Goal: Task Accomplishment & Management: Use online tool/utility

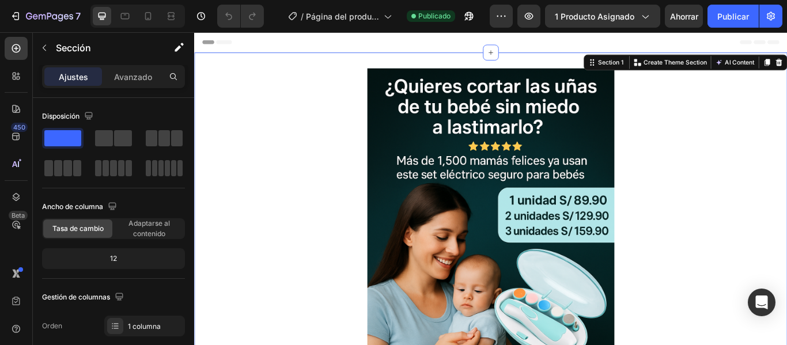
click at [85, 73] on font "Ajustes" at bounding box center [73, 77] width 29 height 10
click at [146, 74] on font "Avanzado" at bounding box center [133, 77] width 38 height 10
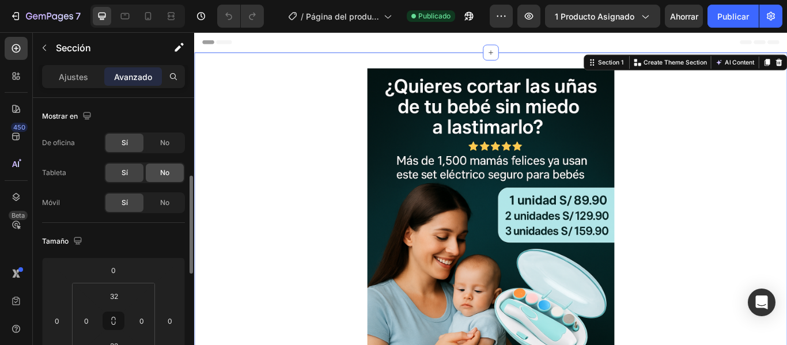
scroll to position [58, 0]
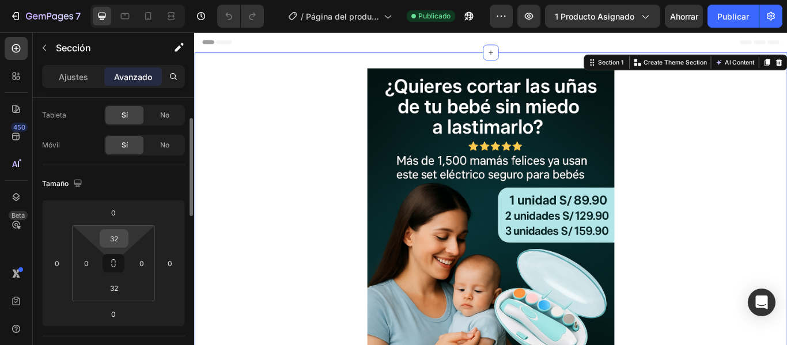
click at [121, 242] on input "32" at bounding box center [114, 238] width 23 height 17
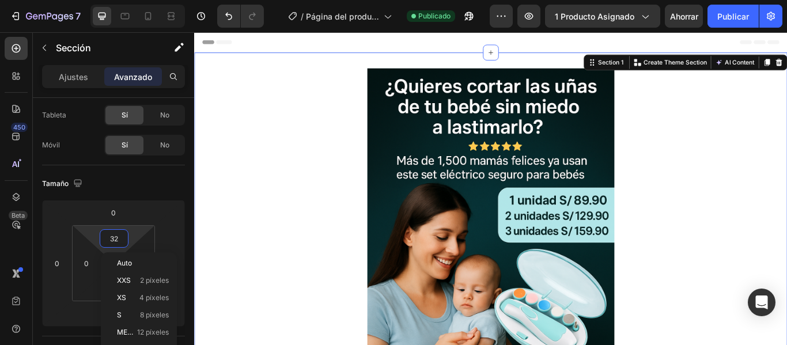
click at [250, 233] on div at bounding box center [540, 290] width 692 height 432
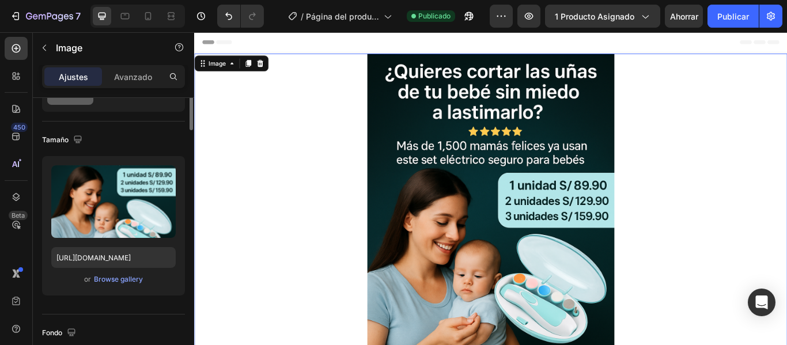
scroll to position [0, 0]
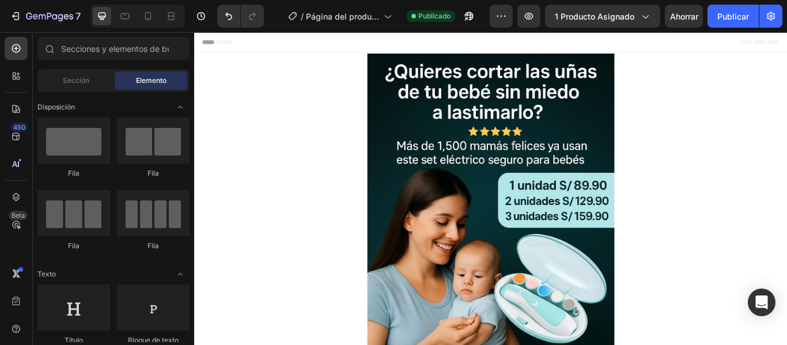
click at [382, 49] on div "Header" at bounding box center [539, 43] width 673 height 23
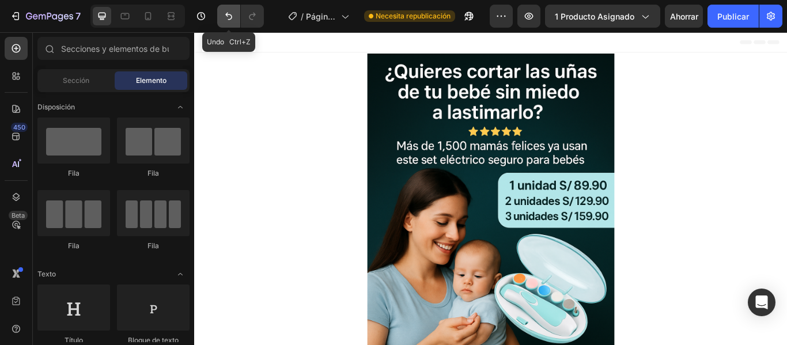
click at [225, 22] on button "Deshacer/Rehacer" at bounding box center [228, 16] width 23 height 23
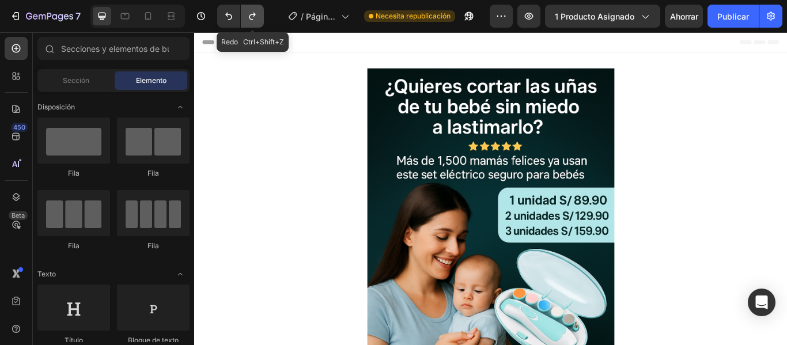
click at [260, 22] on button "Deshacer/Rehacer" at bounding box center [252, 16] width 23 height 23
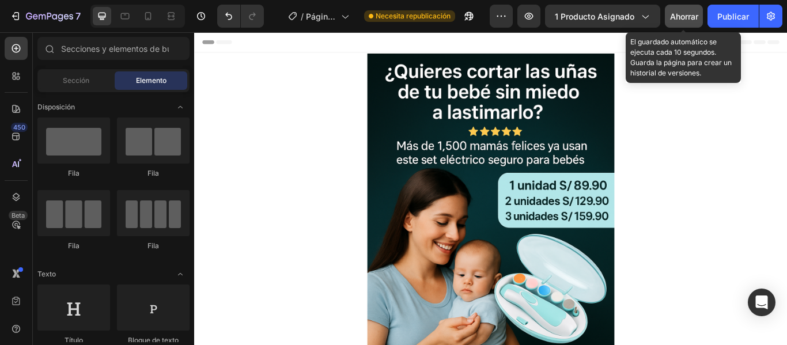
click at [693, 10] on div "Ahorrar" at bounding box center [684, 16] width 28 height 12
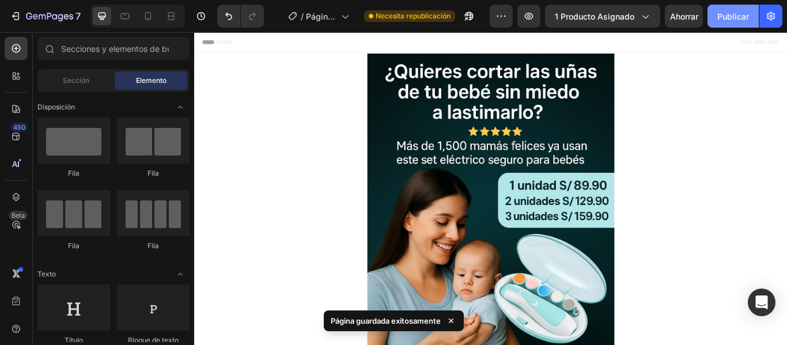
click at [729, 12] on font "Publicar" at bounding box center [734, 17] width 32 height 10
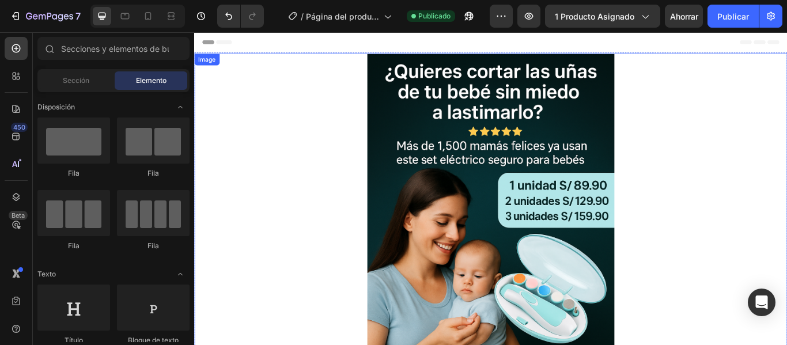
click at [386, 80] on div at bounding box center [540, 273] width 692 height 432
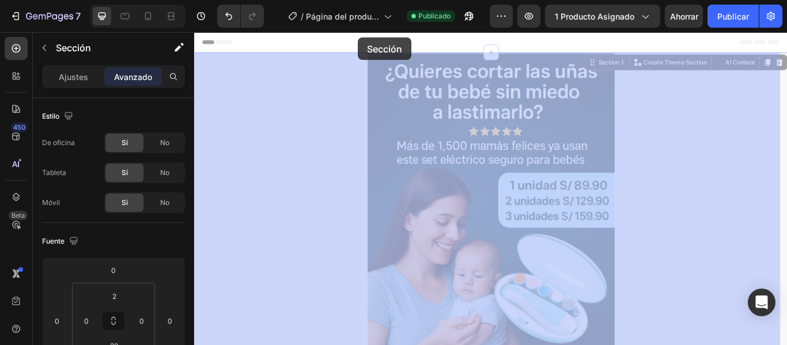
drag, startPoint x: 383, startPoint y: 56, endPoint x: 385, endPoint y: 39, distance: 17.4
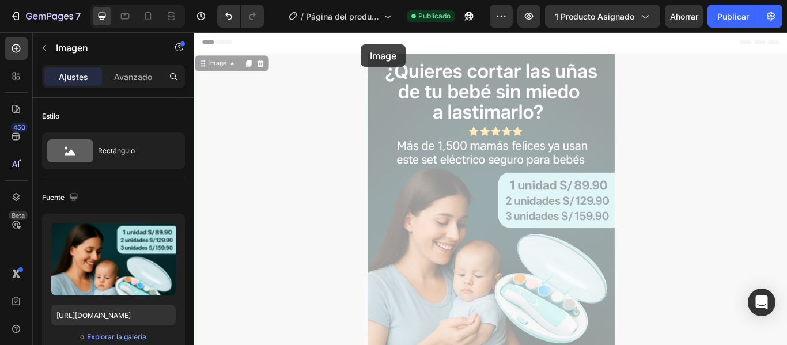
drag, startPoint x: 385, startPoint y: 58, endPoint x: 389, endPoint y: 47, distance: 11.7
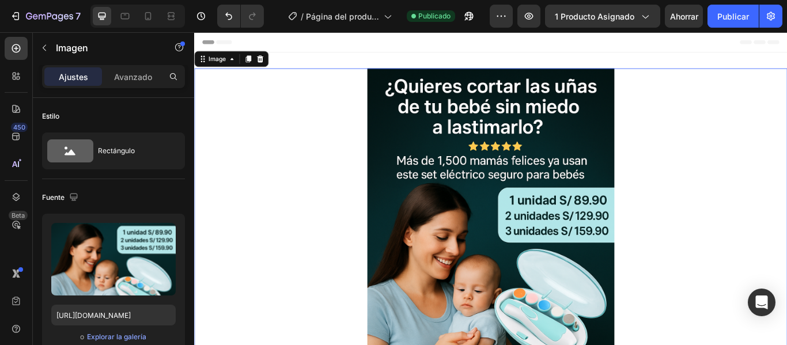
click at [371, 75] on div at bounding box center [540, 290] width 692 height 432
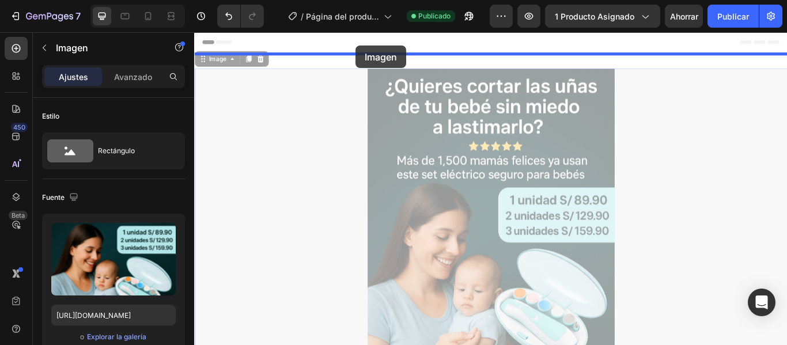
drag, startPoint x: 375, startPoint y: 74, endPoint x: 383, endPoint y: 48, distance: 27.6
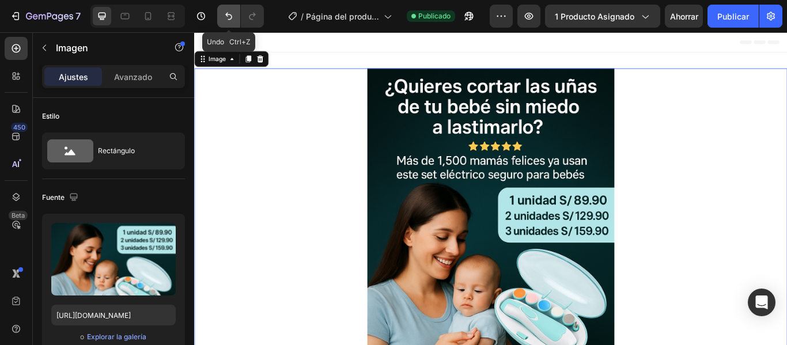
click at [236, 18] on button "Deshacer/Rehacer" at bounding box center [228, 16] width 23 height 23
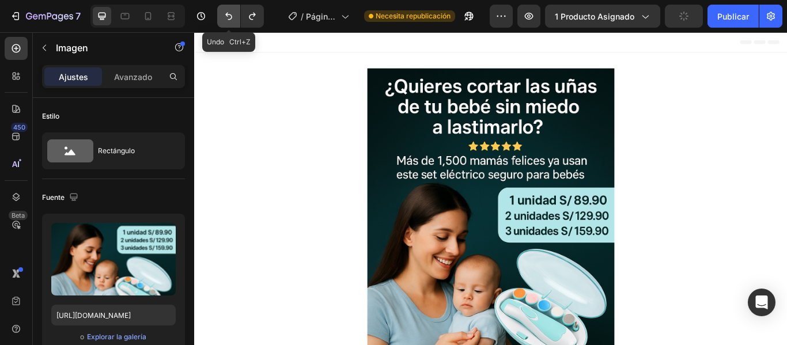
click at [234, 18] on icon "Deshacer/Rehacer" at bounding box center [229, 16] width 12 height 12
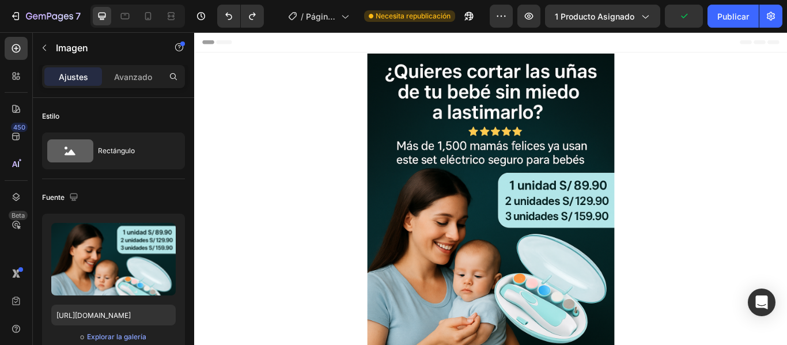
click at [321, 90] on div at bounding box center [540, 273] width 692 height 432
click at [443, 100] on img at bounding box center [540, 273] width 288 height 432
click at [380, 88] on div at bounding box center [540, 273] width 692 height 432
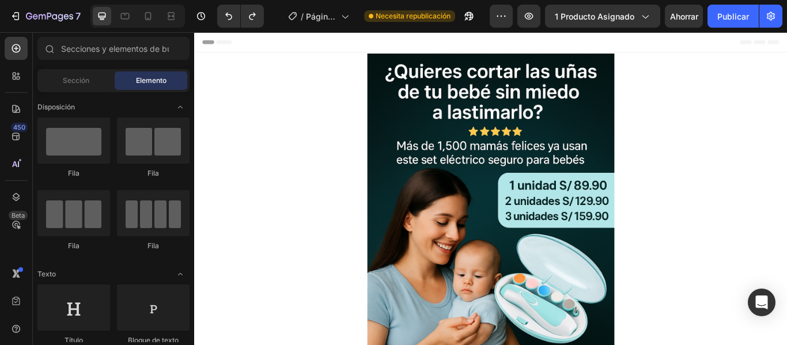
click at [386, 46] on div "Header" at bounding box center [539, 43] width 673 height 23
click at [743, 12] on font "Publicar" at bounding box center [734, 17] width 32 height 10
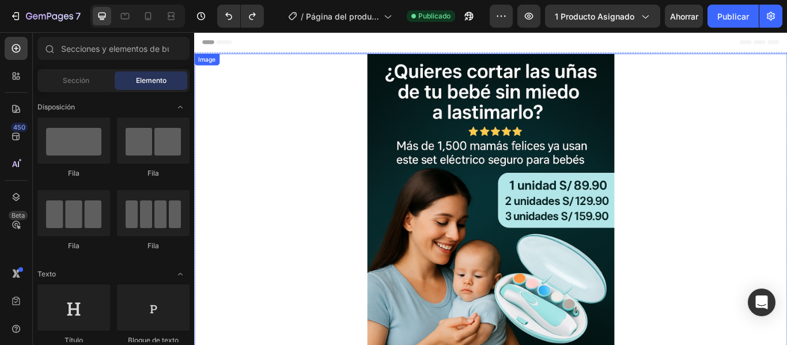
click at [366, 133] on div at bounding box center [540, 273] width 692 height 432
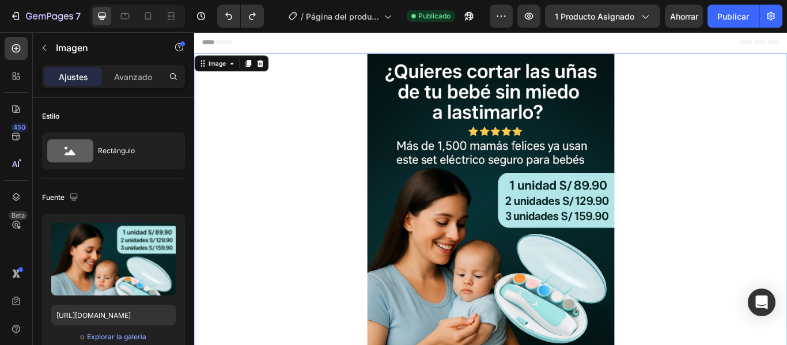
click at [359, 44] on div "Header" at bounding box center [539, 43] width 673 height 23
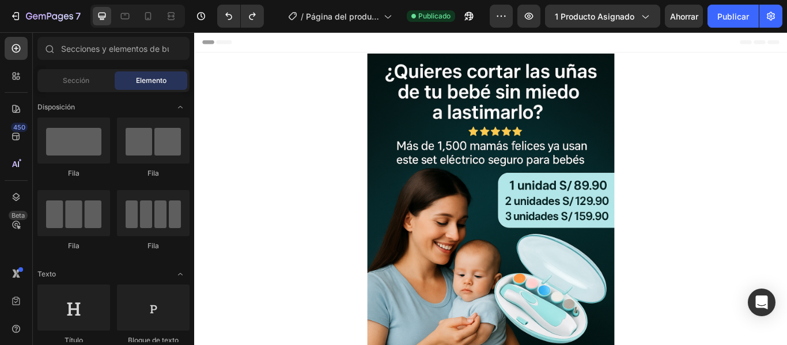
click at [213, 45] on div "Header" at bounding box center [222, 44] width 43 height 14
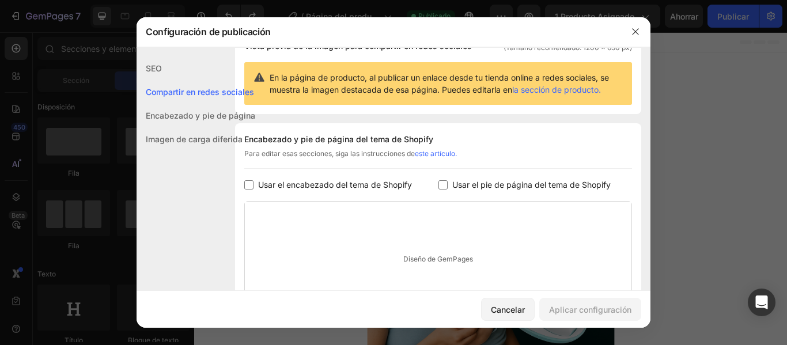
scroll to position [225, 0]
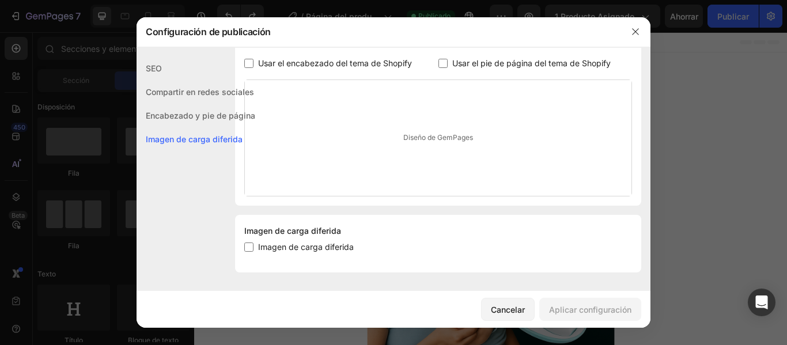
click at [199, 116] on font "Encabezado y pie de página" at bounding box center [201, 116] width 110 height 10
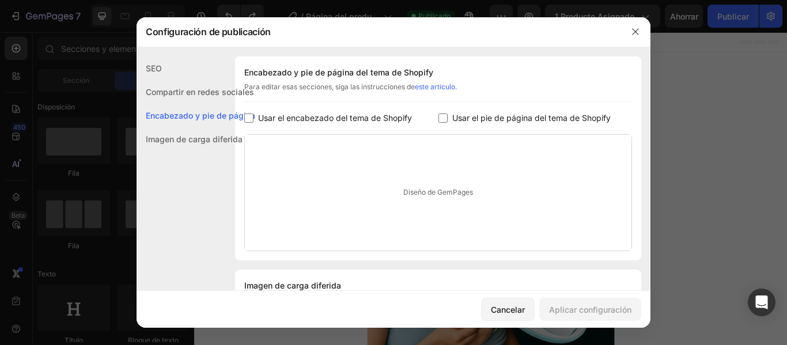
scroll to position [168, 0]
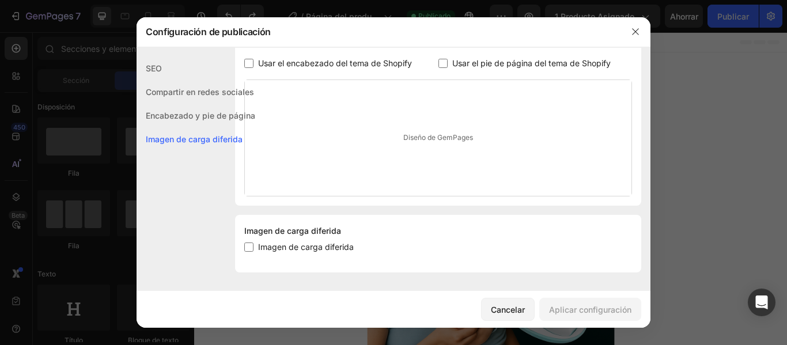
click at [200, 89] on font "Compartir en redes sociales" at bounding box center [200, 92] width 108 height 10
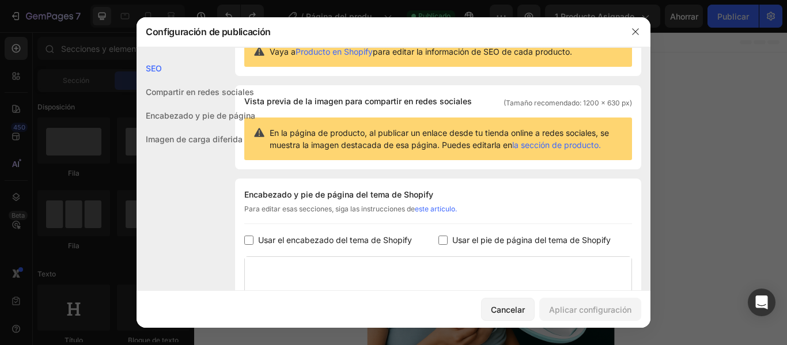
scroll to position [0, 0]
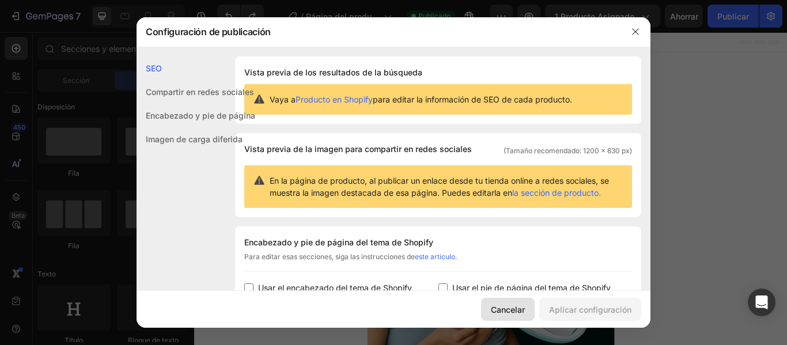
click at [521, 310] on font "Cancelar" at bounding box center [508, 310] width 34 height 10
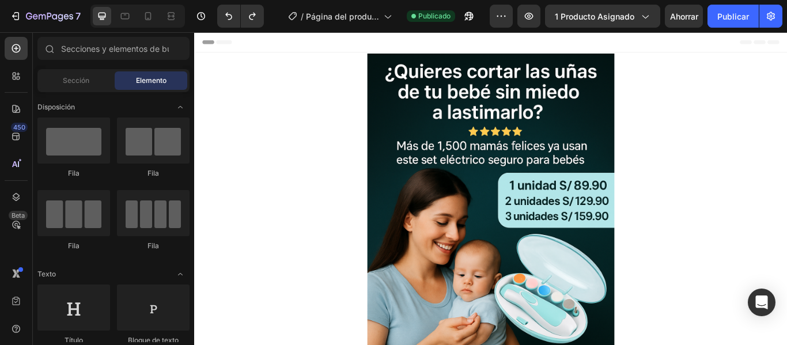
click at [318, 44] on div "Header" at bounding box center [539, 43] width 673 height 23
click at [330, 46] on div "Header" at bounding box center [539, 43] width 673 height 23
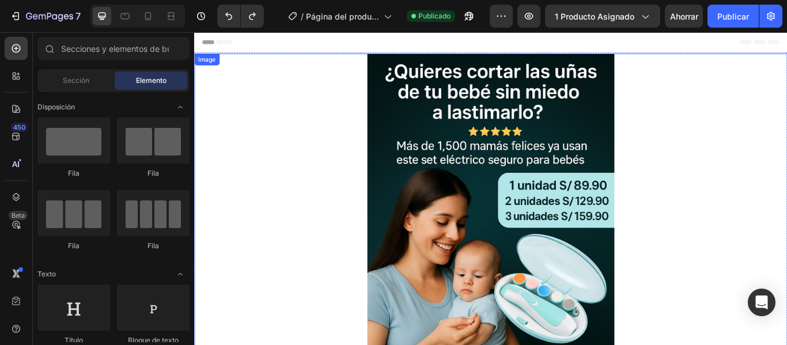
click at [318, 92] on div at bounding box center [540, 273] width 692 height 432
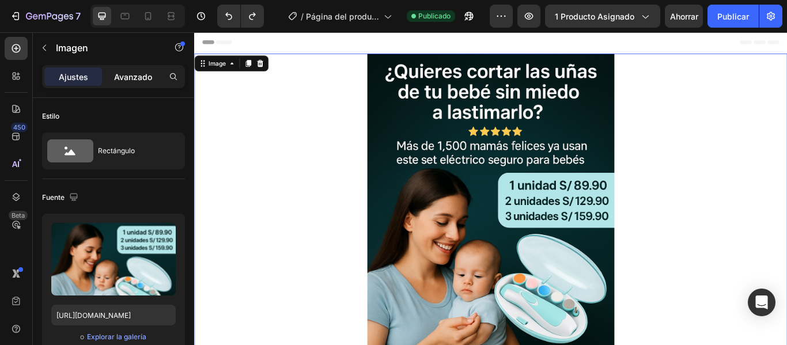
click at [138, 81] on font "Avanzado" at bounding box center [133, 77] width 38 height 10
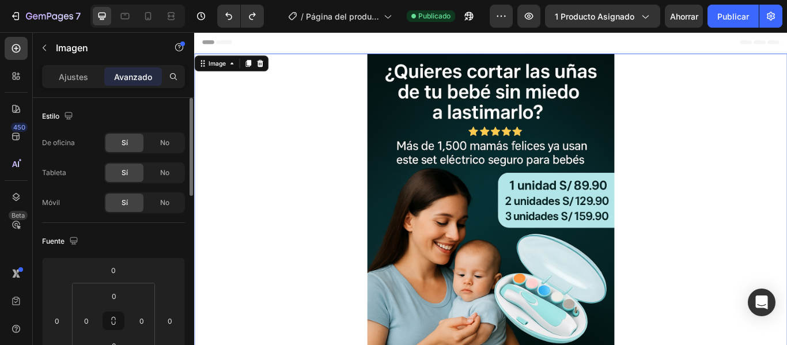
scroll to position [58, 0]
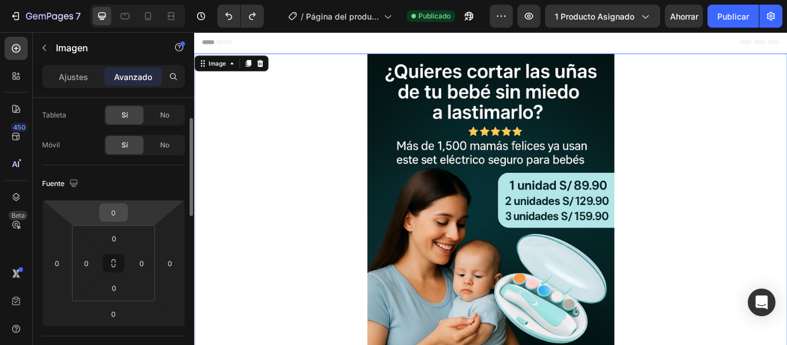
click at [127, 214] on div "0" at bounding box center [113, 212] width 29 height 18
click at [120, 210] on input "0" at bounding box center [113, 212] width 23 height 17
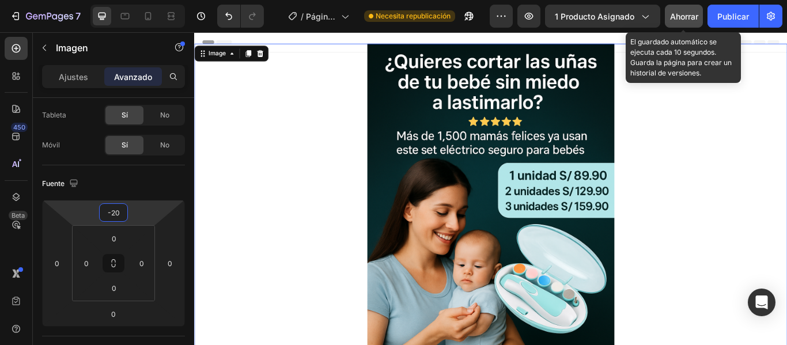
click at [695, 17] on font "Ahorrar" at bounding box center [684, 17] width 28 height 10
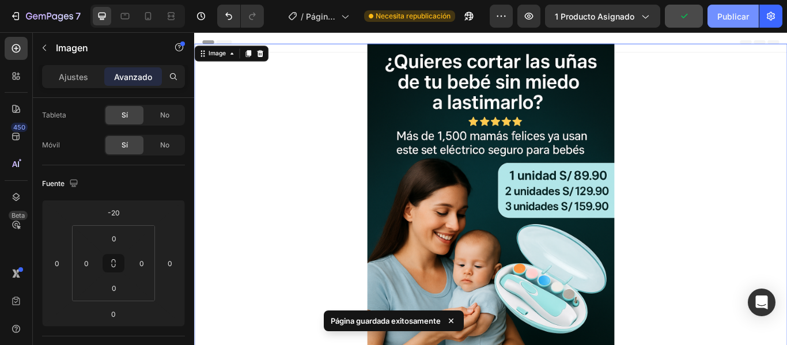
click at [731, 16] on font "Publicar" at bounding box center [734, 17] width 32 height 10
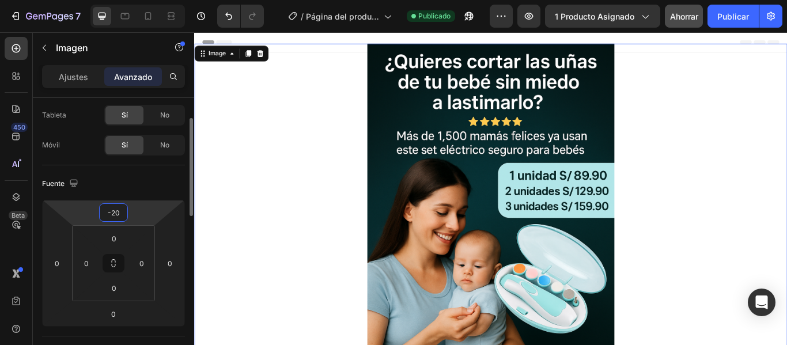
click at [116, 213] on input "-20" at bounding box center [113, 212] width 23 height 17
click at [120, 213] on input "-20" at bounding box center [113, 212] width 23 height 17
type input "-2"
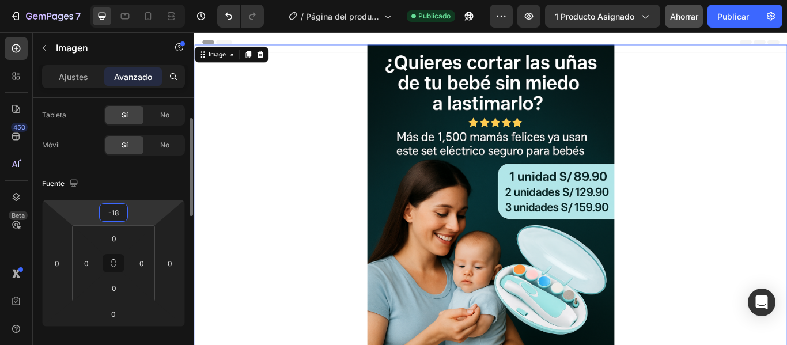
type input "-1"
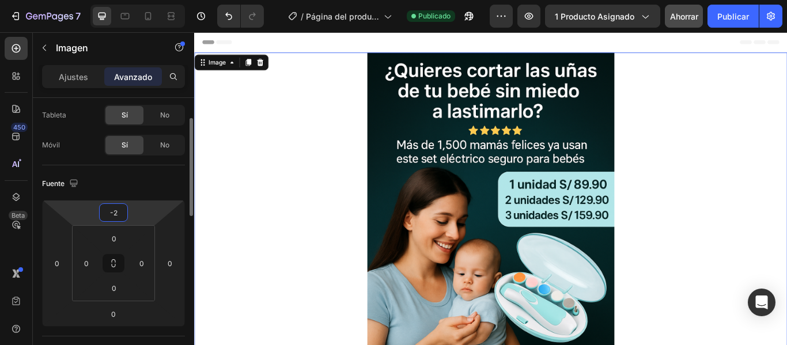
type input "-20"
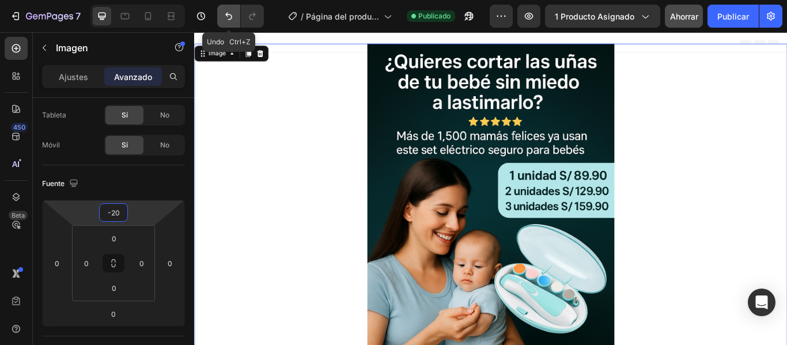
click at [232, 13] on icon "Deshacer/Rehacer" at bounding box center [229, 16] width 12 height 12
click at [231, 16] on icon "Deshacer/Rehacer" at bounding box center [229, 16] width 12 height 12
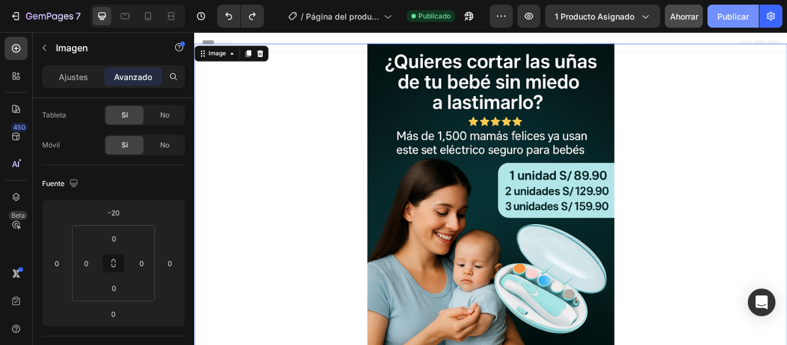
click at [719, 12] on font "Publicar" at bounding box center [734, 17] width 32 height 10
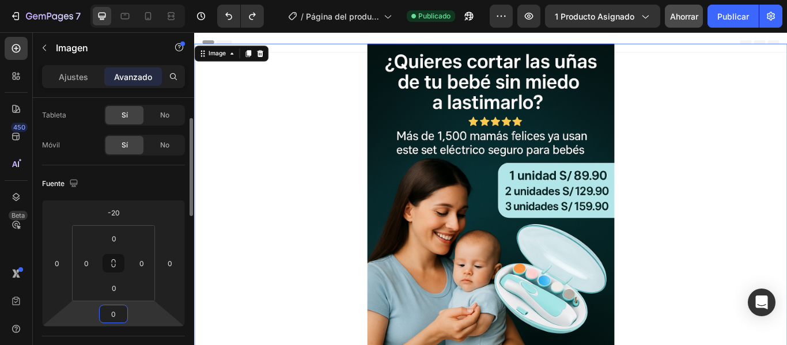
click at [114, 315] on input "0" at bounding box center [113, 314] width 23 height 17
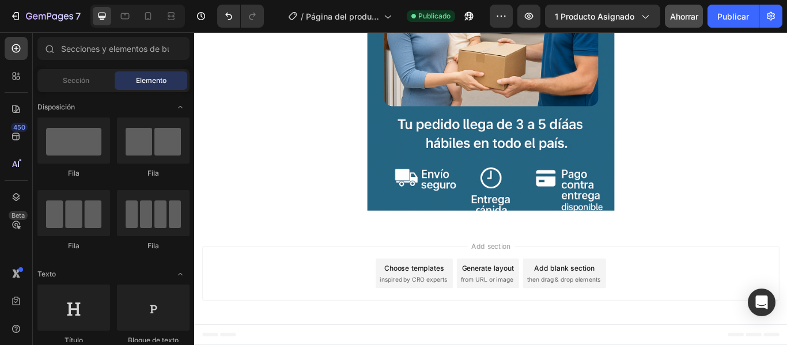
scroll to position [346, 0]
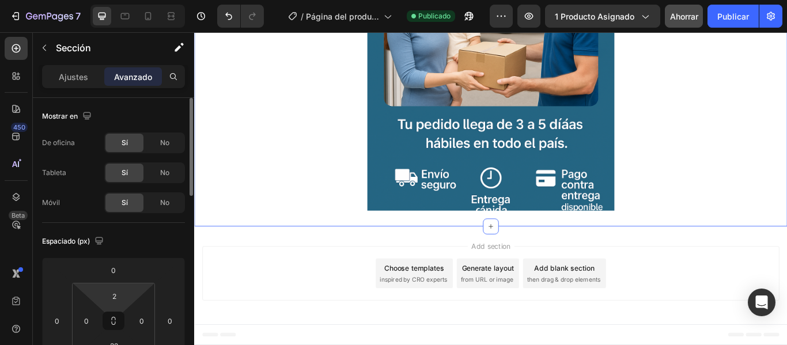
scroll to position [58, 0]
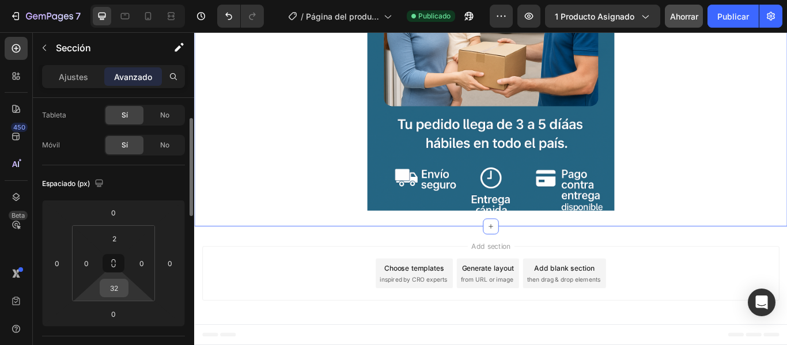
click at [119, 292] on input "32" at bounding box center [114, 288] width 23 height 17
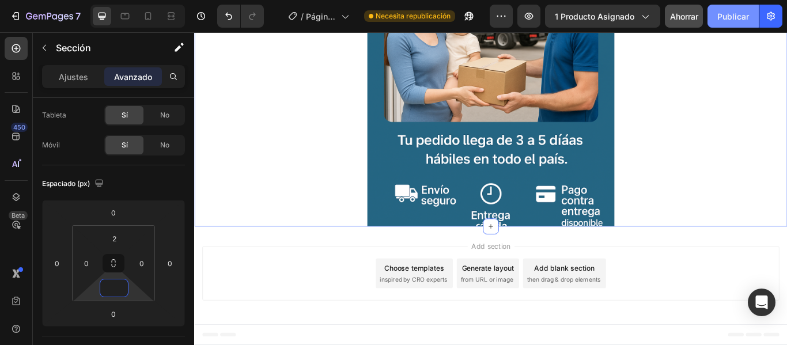
type input "0"
click at [732, 25] on button "Publicar" at bounding box center [733, 16] width 51 height 23
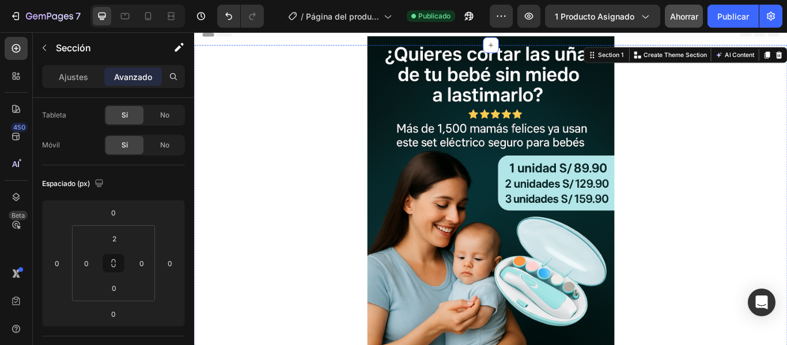
scroll to position [0, 0]
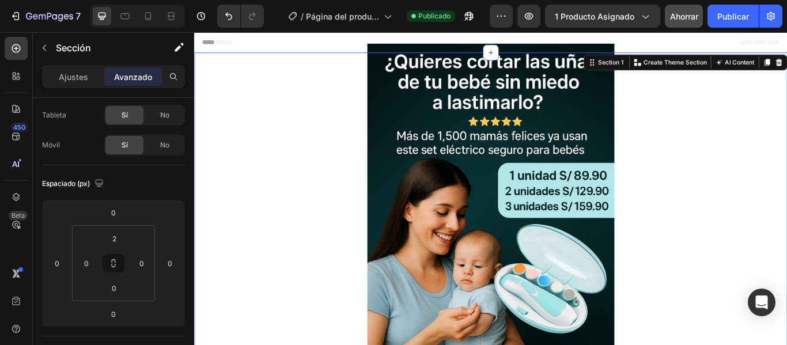
click at [447, 40] on div "Header" at bounding box center [539, 43] width 673 height 23
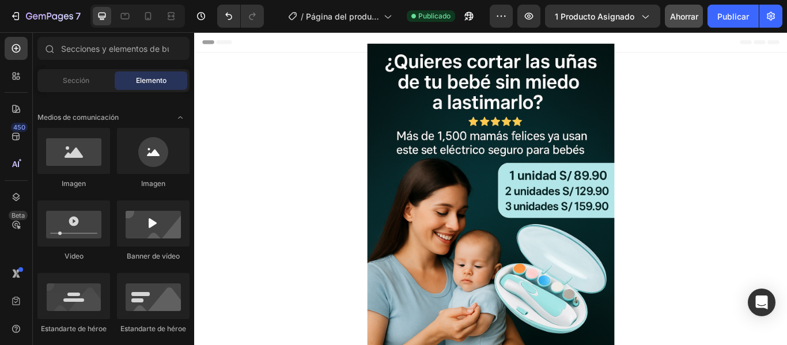
click at [447, 40] on div "Header" at bounding box center [539, 43] width 673 height 23
click at [722, 39] on div "Header" at bounding box center [539, 43] width 673 height 23
click at [722, 54] on div at bounding box center [540, 262] width 692 height 432
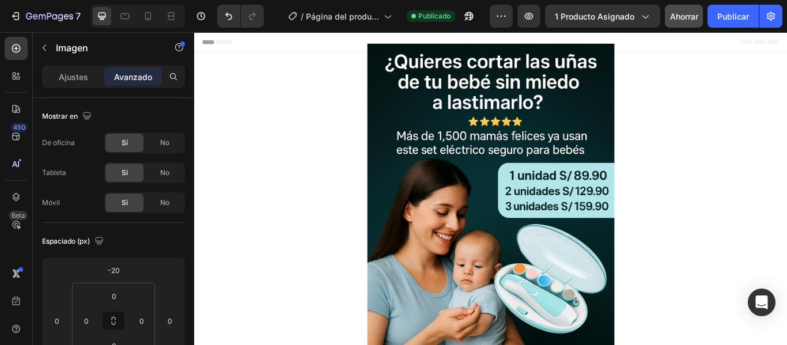
click at [722, 38] on div "Header" at bounding box center [539, 43] width 673 height 23
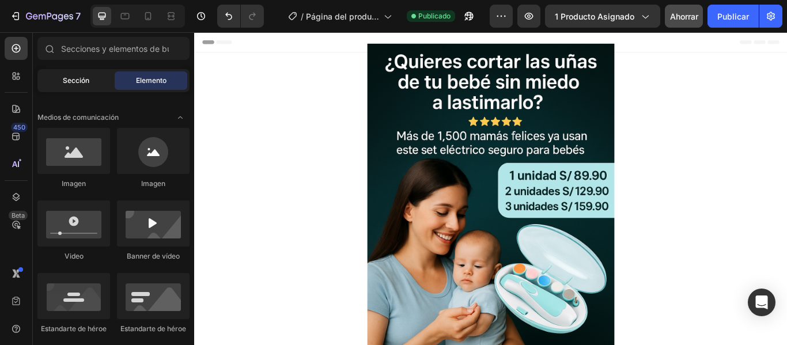
click at [67, 76] on font "Sección" at bounding box center [76, 80] width 27 height 9
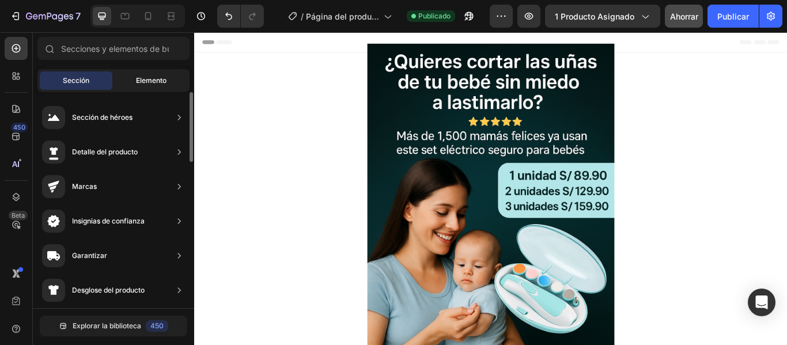
click at [162, 71] on div "Elemento" at bounding box center [151, 80] width 73 height 18
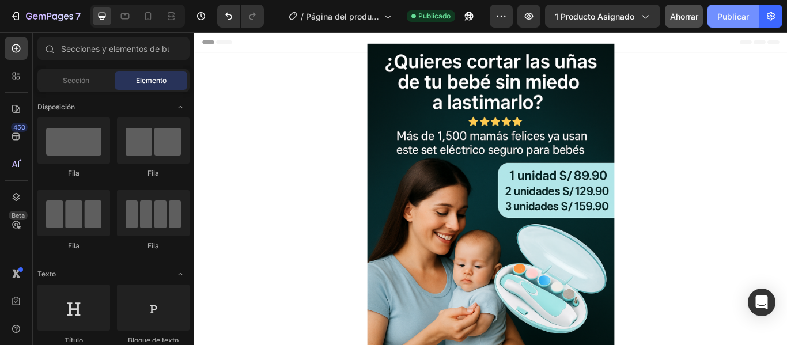
click at [721, 21] on font "Publicar" at bounding box center [734, 17] width 32 height 10
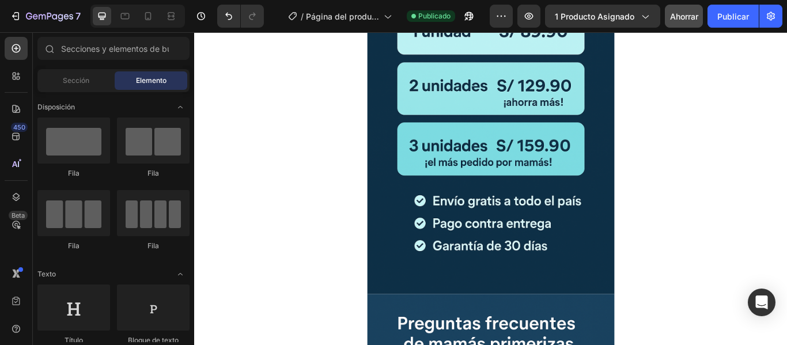
scroll to position [4831, 0]
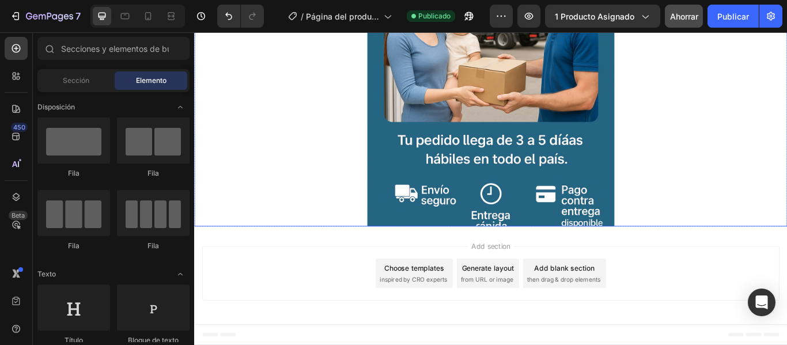
click at [572, 250] on img at bounding box center [540, 42] width 288 height 432
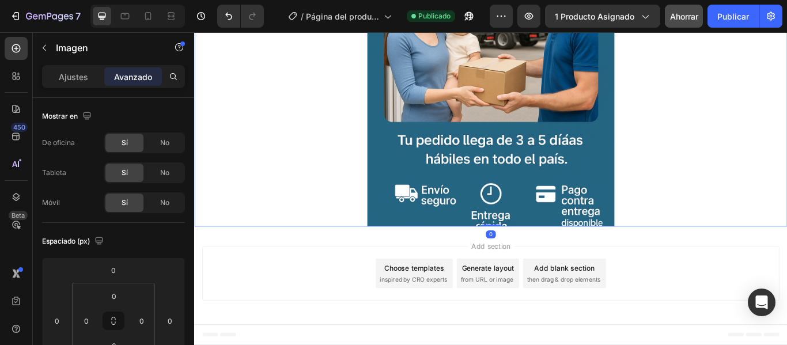
click at [600, 268] on div "Add section Choose templates inspired by CRO experts Generate layout from URL o…" at bounding box center [540, 316] width 692 height 114
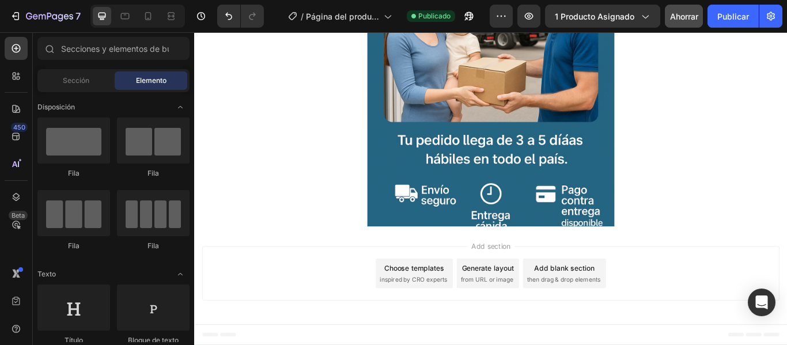
click at [548, 272] on div "Add section Choose templates inspired by CRO experts Generate layout from URL o…" at bounding box center [540, 316] width 692 height 114
click at [543, 270] on div "Add section Choose templates inspired by CRO experts Generate layout from URL o…" at bounding box center [540, 316] width 692 height 114
click at [537, 269] on div "Add section Choose templates inspired by CRO experts Generate layout from URL o…" at bounding box center [540, 316] width 692 height 114
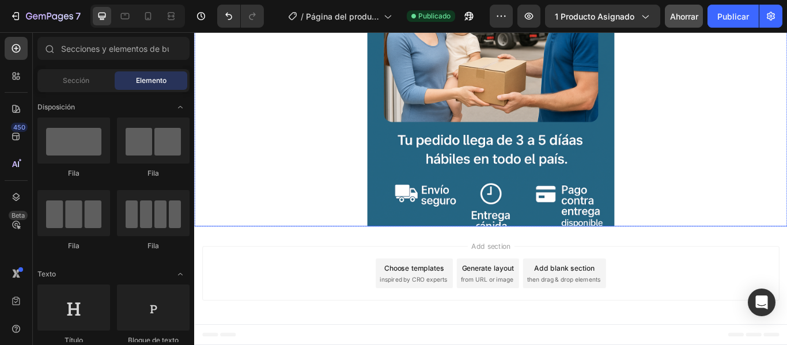
click at [645, 231] on img at bounding box center [540, 42] width 288 height 432
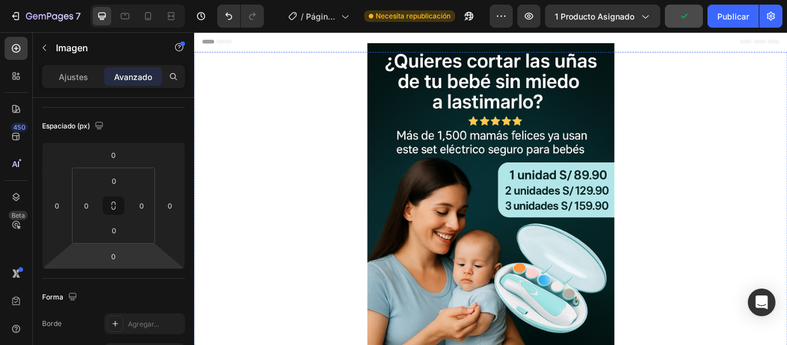
scroll to position [0, 0]
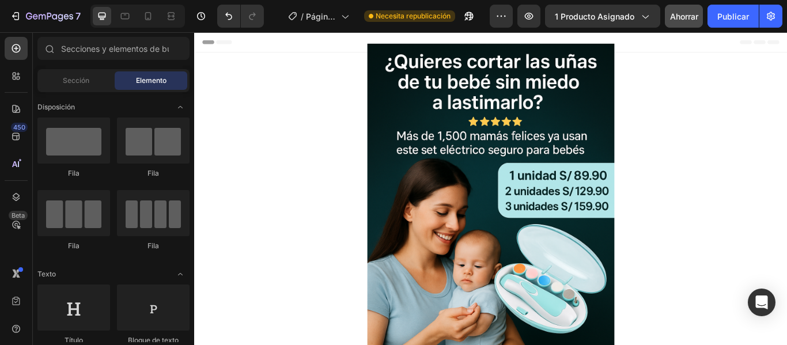
click at [356, 40] on div "Header" at bounding box center [539, 43] width 673 height 23
click at [374, 55] on div at bounding box center [540, 262] width 692 height 432
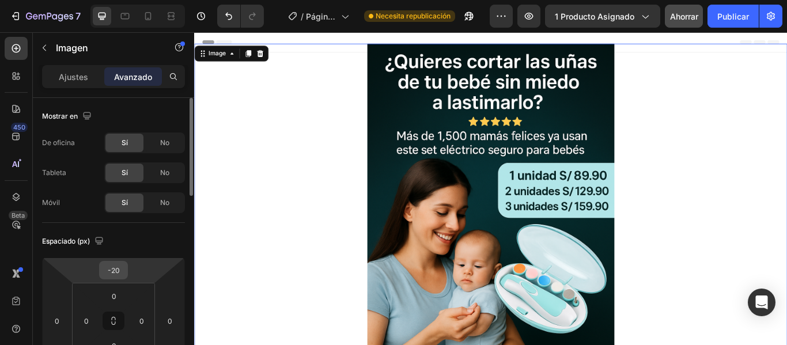
click at [125, 272] on div "-20" at bounding box center [113, 270] width 29 height 18
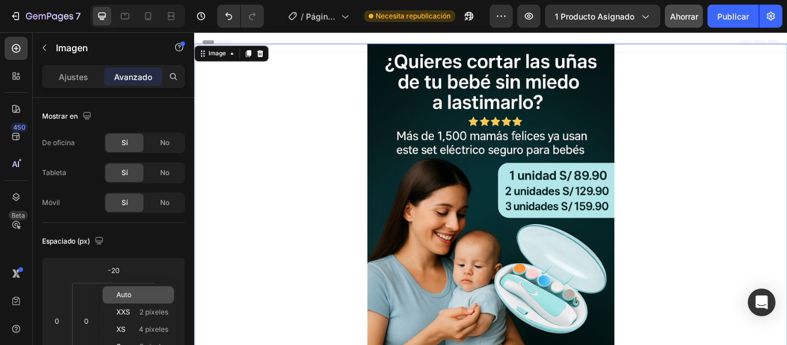
click at [131, 293] on font "Auto" at bounding box center [123, 295] width 15 height 9
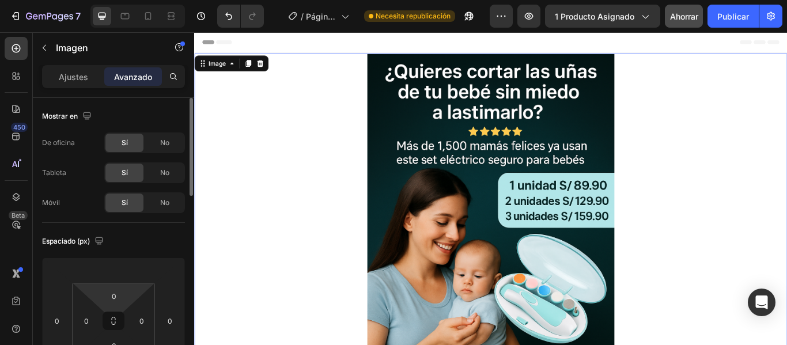
scroll to position [58, 0]
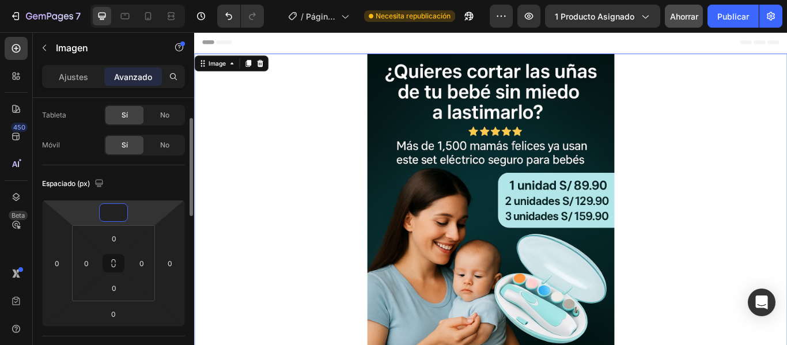
click at [116, 215] on input "number" at bounding box center [113, 212] width 23 height 17
type input "0"
click at [718, 17] on font "Publicar" at bounding box center [734, 17] width 32 height 10
click at [124, 217] on input "0" at bounding box center [113, 212] width 23 height 17
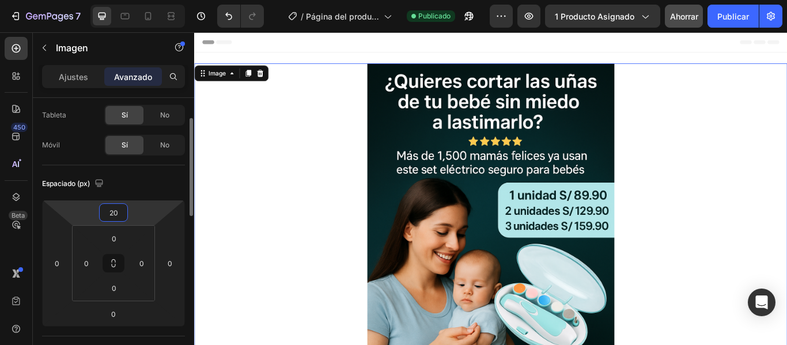
type input "2"
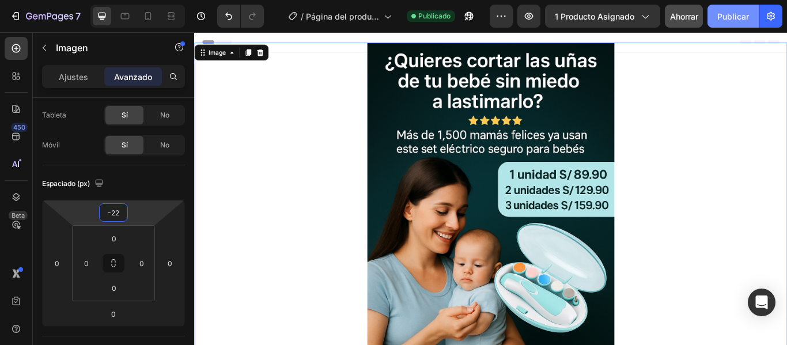
click at [719, 14] on font "Publicar" at bounding box center [734, 17] width 32 height 10
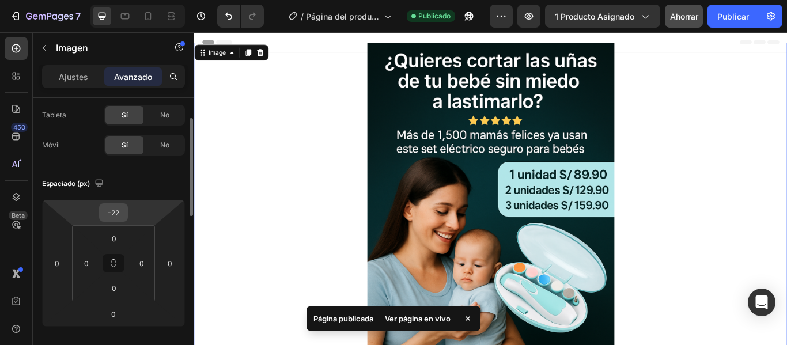
click at [122, 218] on input "-22" at bounding box center [113, 212] width 23 height 17
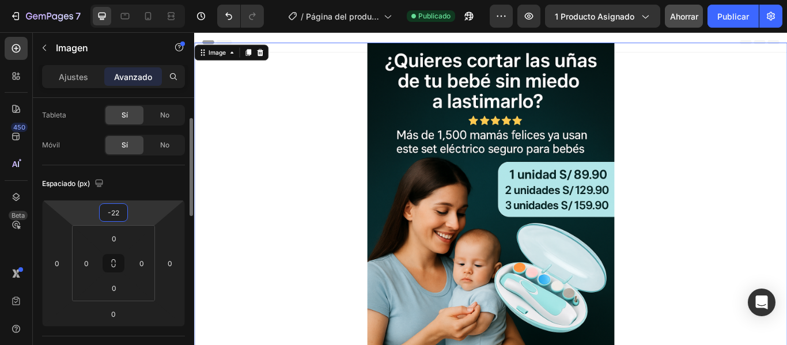
click at [122, 218] on input "-22" at bounding box center [113, 212] width 23 height 17
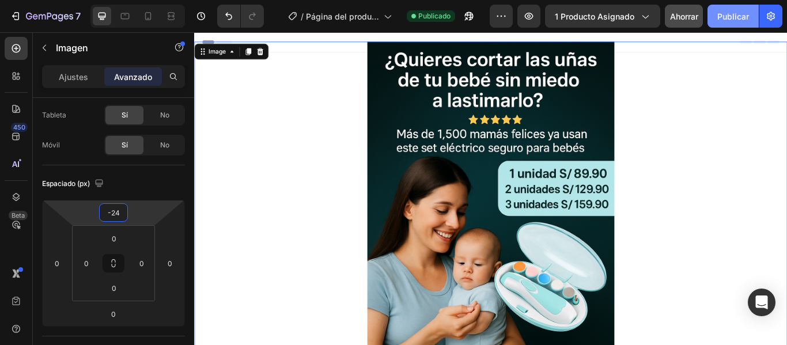
click at [730, 12] on font "Publicar" at bounding box center [734, 17] width 32 height 10
click at [122, 218] on input "-24" at bounding box center [113, 212] width 23 height 17
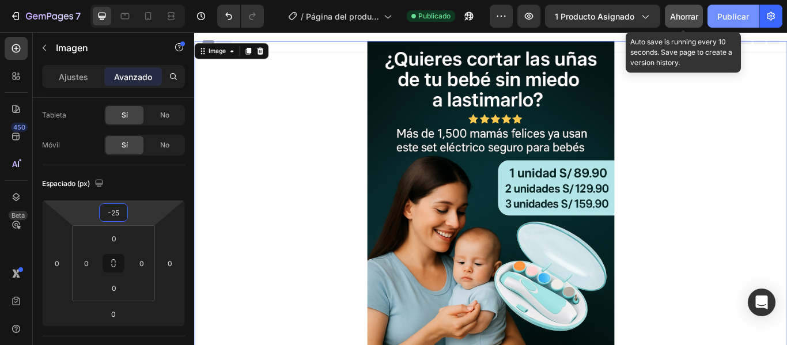
type input "-25"
click at [734, 9] on button "Publicar" at bounding box center [733, 16] width 51 height 23
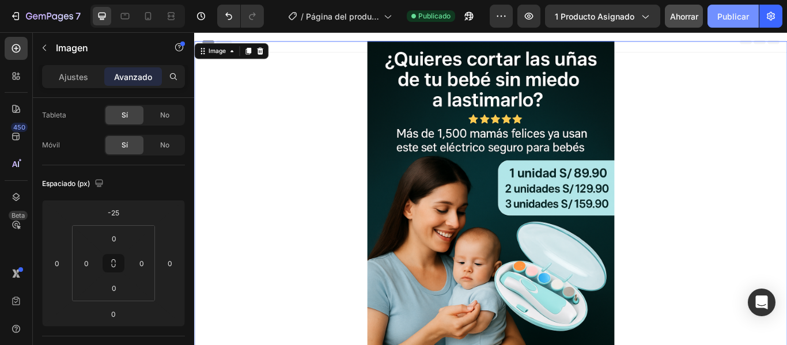
click at [739, 22] on button "Publicar" at bounding box center [733, 16] width 51 height 23
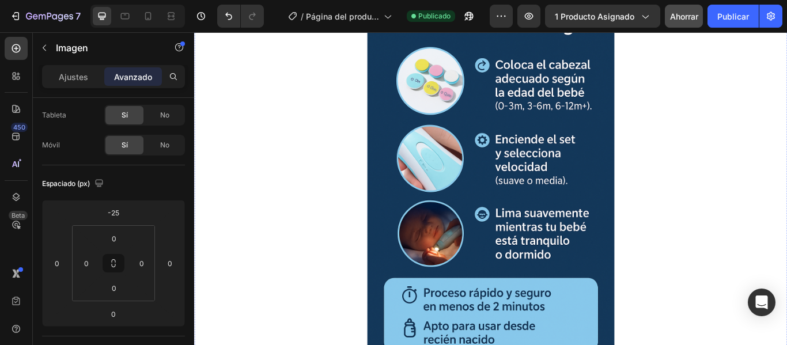
scroll to position [3214, 0]
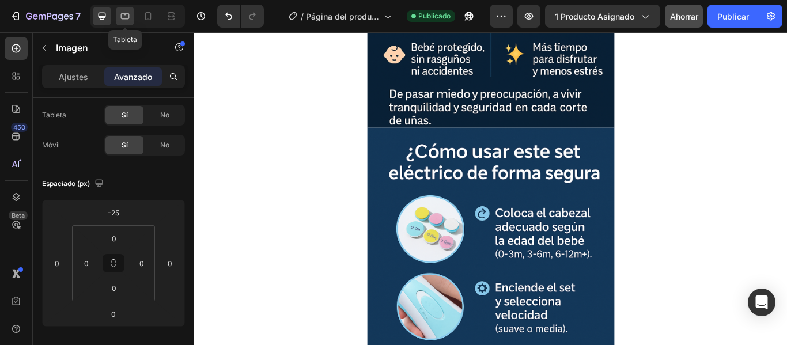
click at [130, 20] on icon at bounding box center [125, 16] width 12 height 12
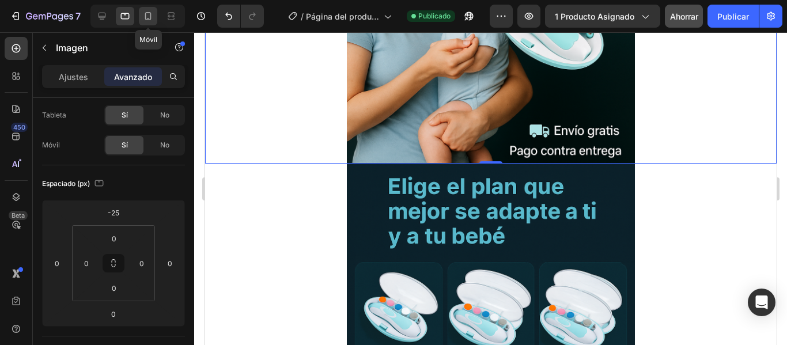
click at [153, 18] on icon at bounding box center [148, 16] width 12 height 12
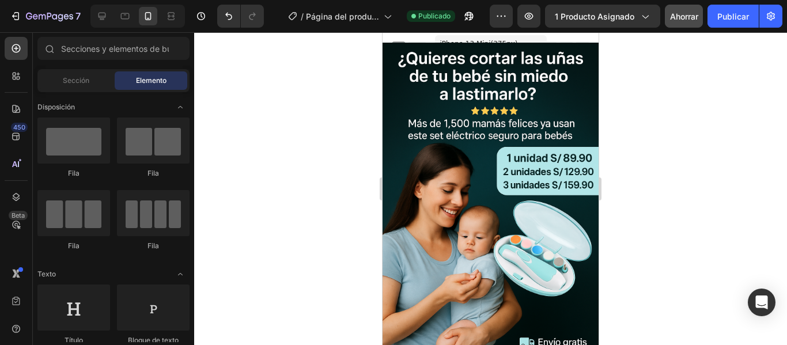
drag, startPoint x: 595, startPoint y: 243, endPoint x: 985, endPoint y: 84, distance: 420.9
